Goal: Task Accomplishment & Management: Manage account settings

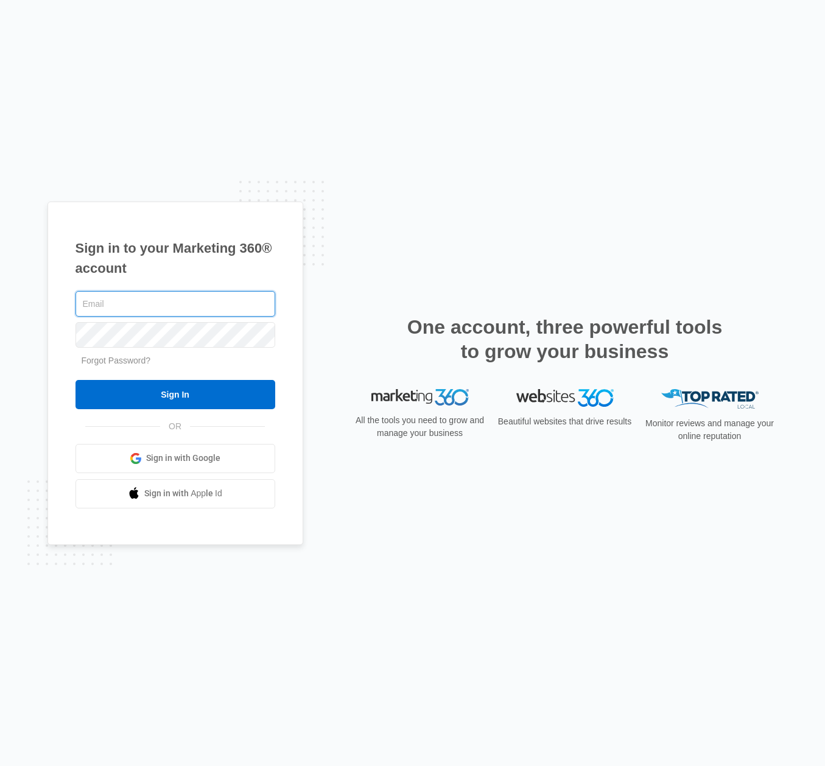
type input "[EMAIL_ADDRESS][DOMAIN_NAME]"
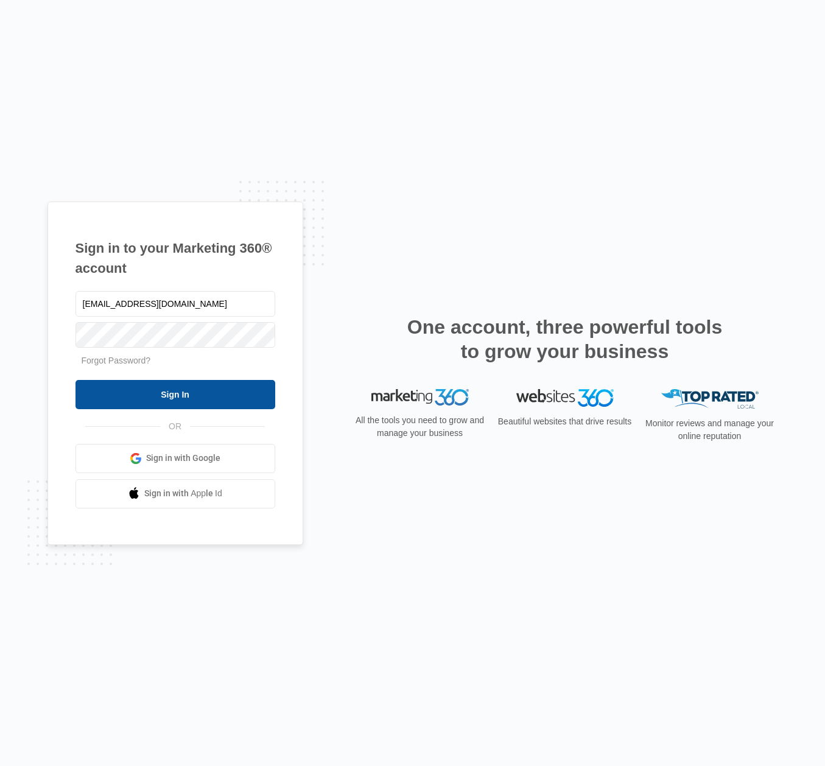
click at [144, 389] on input "Sign In" at bounding box center [176, 394] width 200 height 29
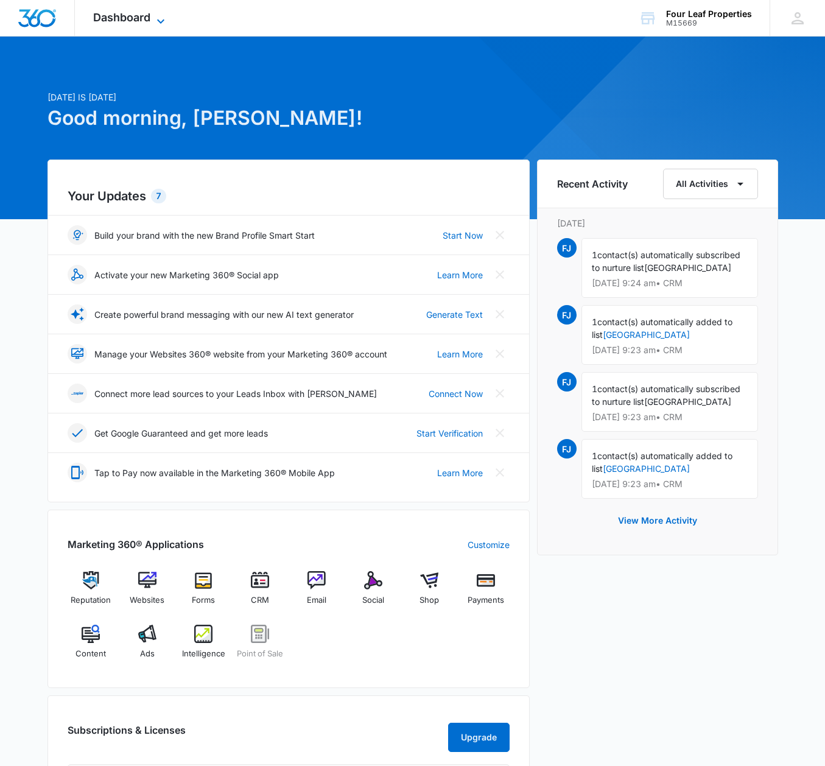
click at [156, 15] on icon at bounding box center [160, 21] width 15 height 15
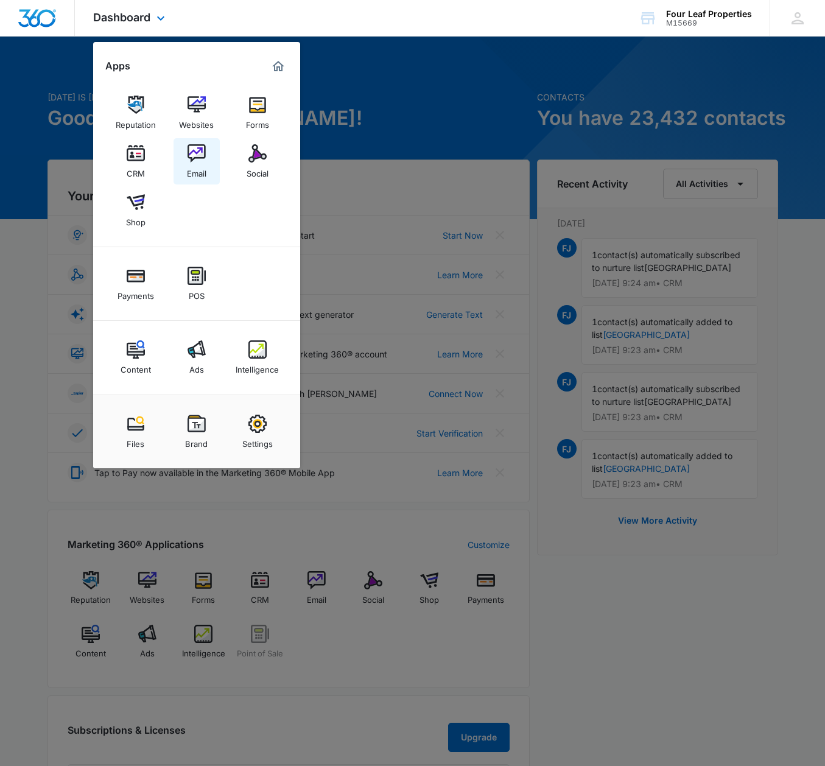
click at [194, 156] on img at bounding box center [197, 153] width 18 height 18
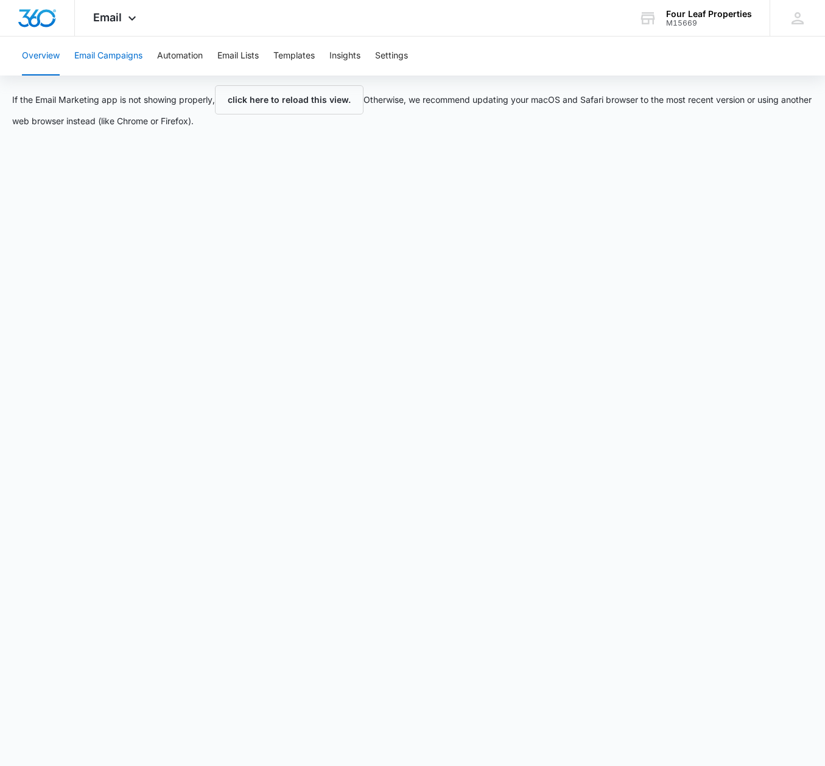
click at [125, 54] on button "Email Campaigns" at bounding box center [108, 56] width 68 height 39
